Goal: Transaction & Acquisition: Purchase product/service

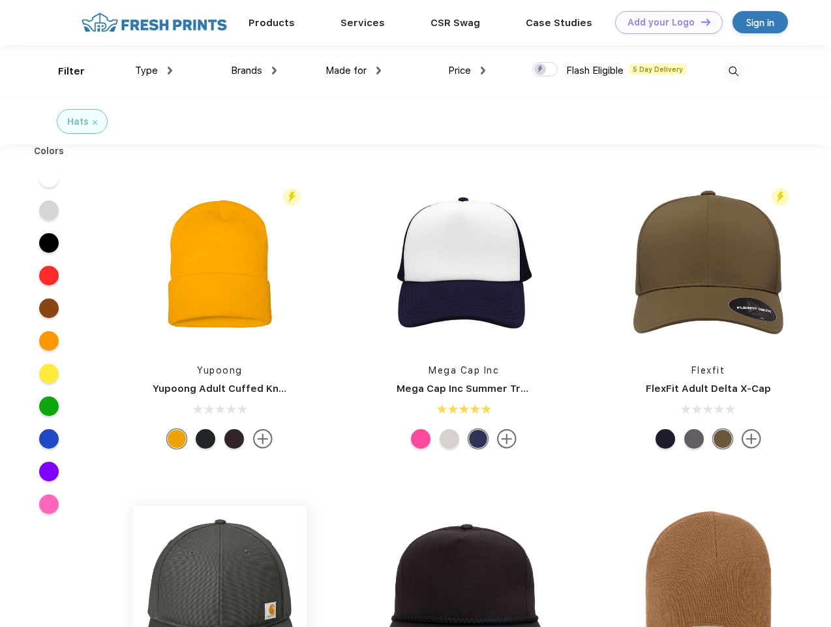
scroll to position [1, 0]
click at [664, 22] on link "Add your Logo Design Tool" at bounding box center [669, 22] width 108 height 23
click at [0, 0] on div "Design Tool" at bounding box center [0, 0] width 0 height 0
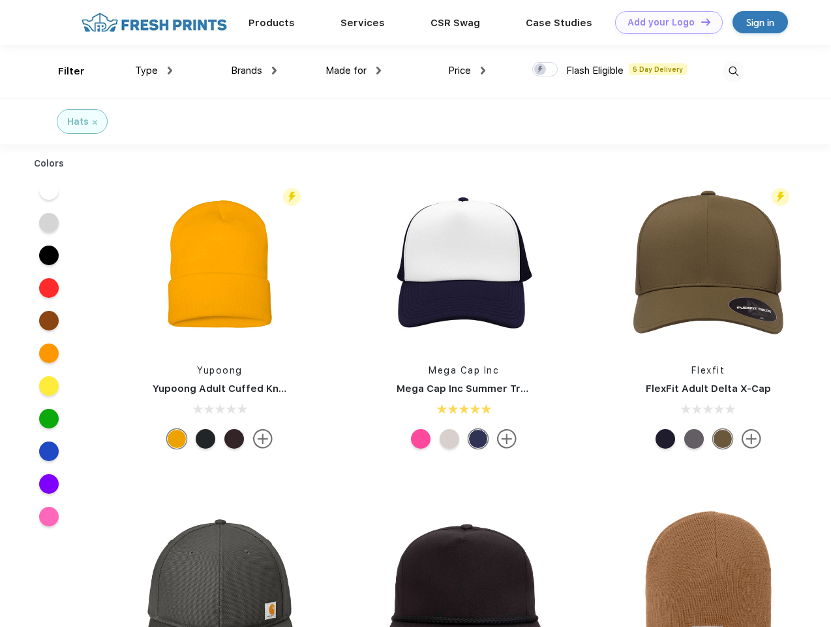
click at [700, 22] on link "Add your Logo Design Tool" at bounding box center [669, 22] width 108 height 23
click at [63, 71] on div "Filter" at bounding box center [71, 71] width 27 height 15
click at [154, 70] on span "Type" at bounding box center [146, 71] width 23 height 12
click at [254, 70] on span "Brands" at bounding box center [246, 71] width 31 height 12
click at [354, 70] on span "Made for" at bounding box center [346, 71] width 41 height 12
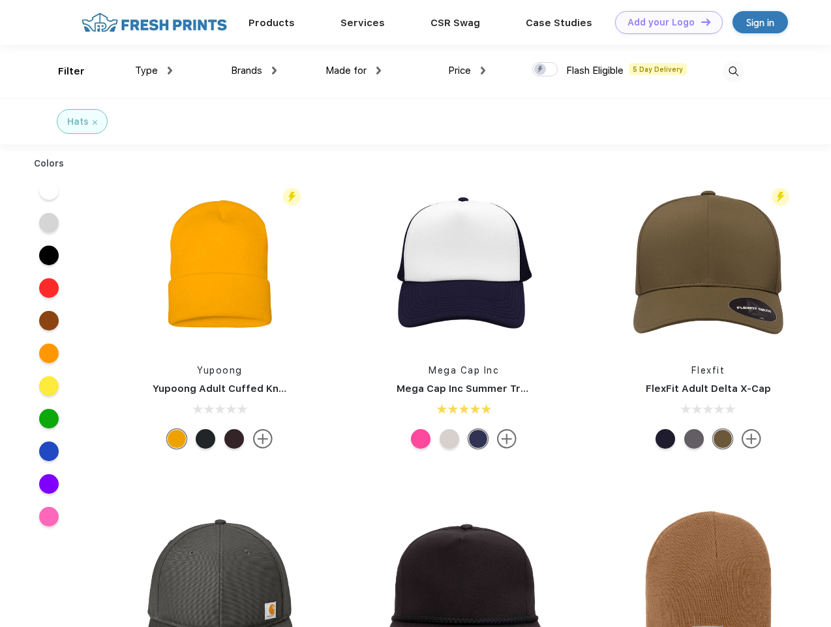
click at [467, 70] on span "Price" at bounding box center [459, 71] width 23 height 12
click at [546, 70] on div at bounding box center [545, 69] width 25 height 14
click at [541, 70] on input "checkbox" at bounding box center [537, 65] width 8 height 8
click at [734, 71] on img at bounding box center [734, 72] width 22 height 22
